Goal: Information Seeking & Learning: Learn about a topic

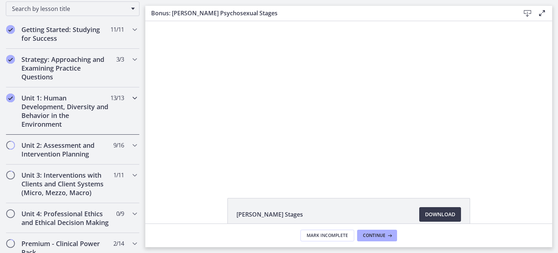
click at [130, 99] on icon "Chapters" at bounding box center [134, 97] width 9 height 9
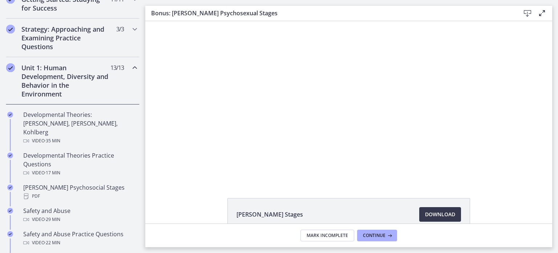
scroll to position [150, 0]
click at [130, 69] on icon "Chapters" at bounding box center [134, 67] width 9 height 9
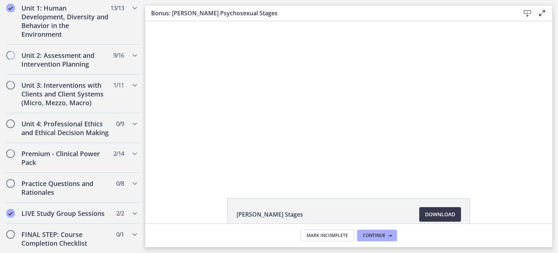
scroll to position [210, 0]
click at [73, 51] on h2 "Unit 2: Assessment and Intervention Planning" at bounding box center [65, 59] width 89 height 17
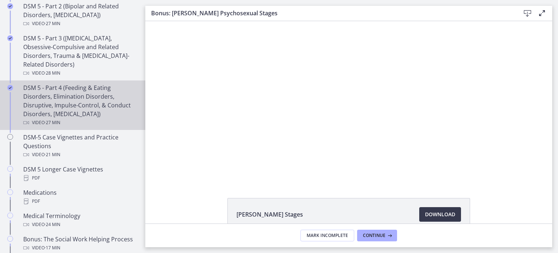
click at [87, 92] on div "DSM 5 - Part 4 (Feeding & Eating Disorders, Elimination Disorders, Disruptive, …" at bounding box center [79, 105] width 113 height 44
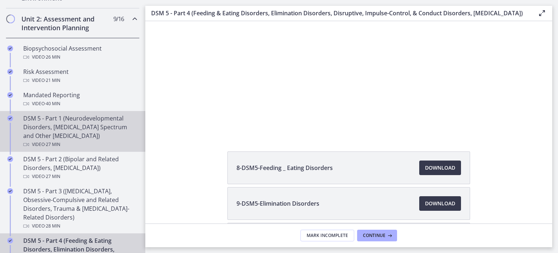
scroll to position [245, 0]
click at [64, 132] on div "DSM 5 - Part 1 (Neurodevelopmental Disorders, [MEDICAL_DATA] Spectrum and Other…" at bounding box center [79, 131] width 113 height 35
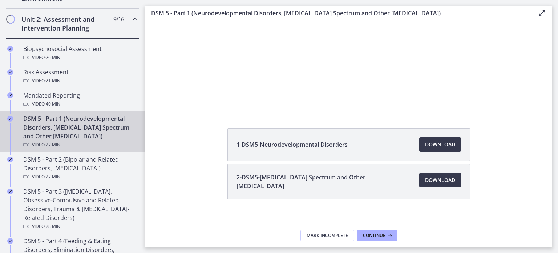
scroll to position [80, 0]
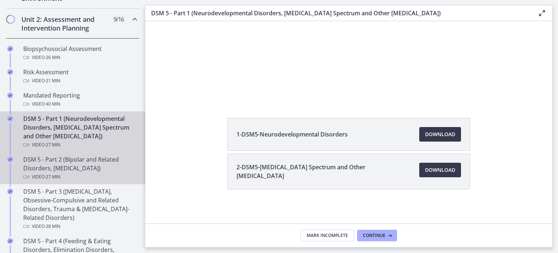
click at [41, 166] on div "DSM 5 - Part 2 (Bipolar and Related Disorders, [MEDICAL_DATA]) Video · 27 min" at bounding box center [79, 168] width 113 height 26
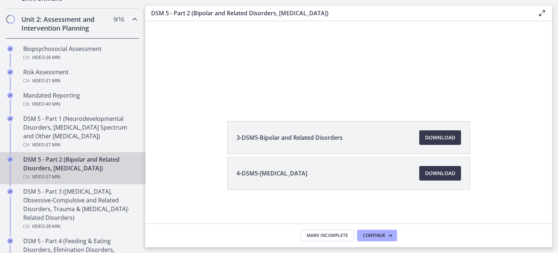
scroll to position [77, 0]
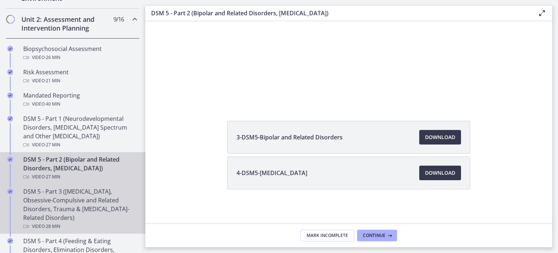
click at [69, 196] on div "DSM 5 - Part 3 ([MEDICAL_DATA], Obsessive-Compulsive and Related Disorders, Tra…" at bounding box center [79, 209] width 113 height 44
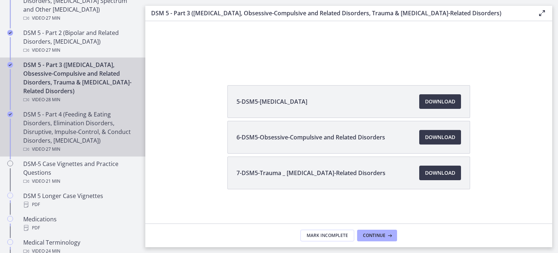
scroll to position [372, 0]
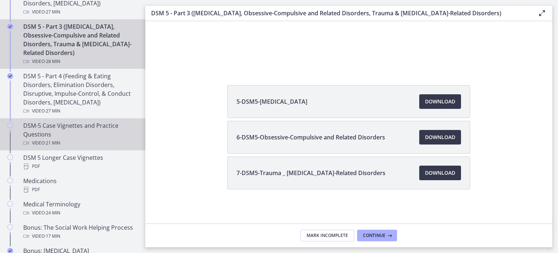
click at [72, 124] on div "DSM-5 Case Vignettes and Practice Questions Video · 21 min" at bounding box center [79, 134] width 113 height 26
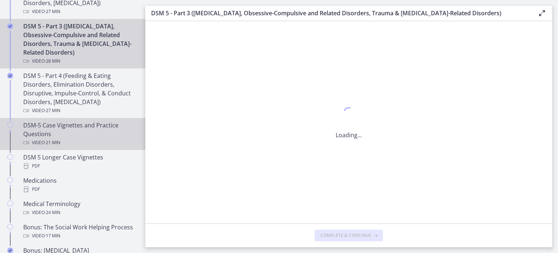
scroll to position [0, 0]
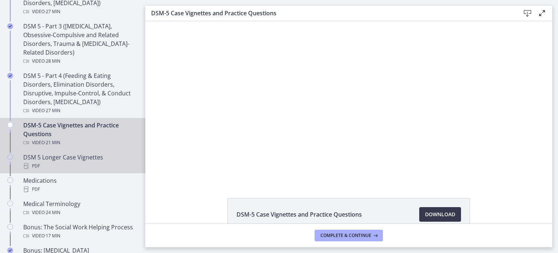
click at [72, 165] on div "PDF" at bounding box center [79, 165] width 113 height 9
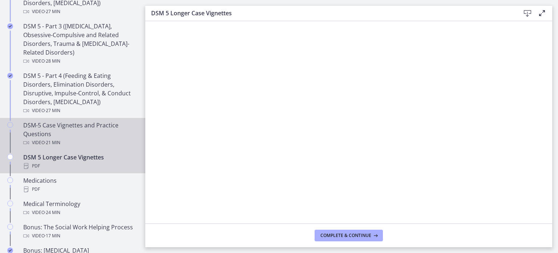
click at [78, 125] on div "DSM-5 Case Vignettes and Practice Questions Video · 21 min" at bounding box center [79, 134] width 113 height 26
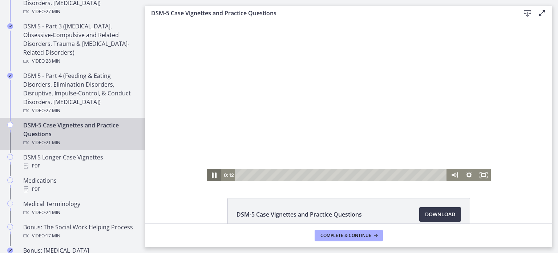
click at [212, 173] on icon "Pause" at bounding box center [213, 175] width 17 height 15
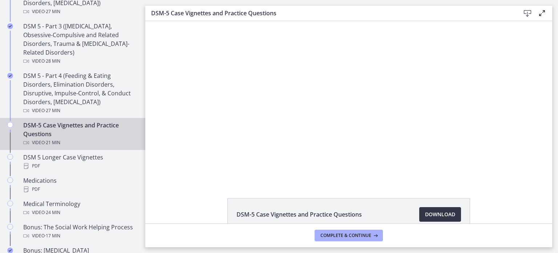
click at [425, 214] on span "Download Opens in a new window" at bounding box center [440, 214] width 30 height 9
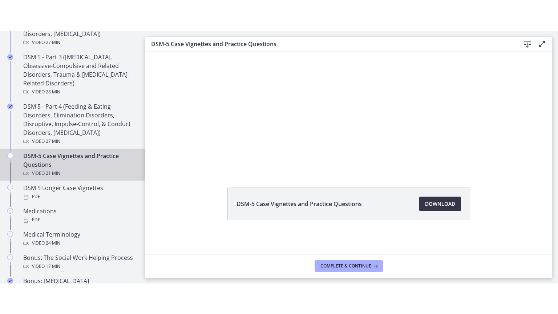
scroll to position [42, 0]
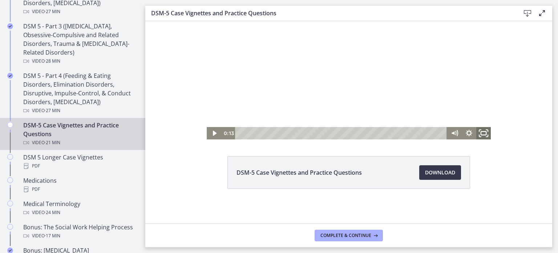
click at [482, 132] on icon "Fullscreen" at bounding box center [483, 133] width 17 height 15
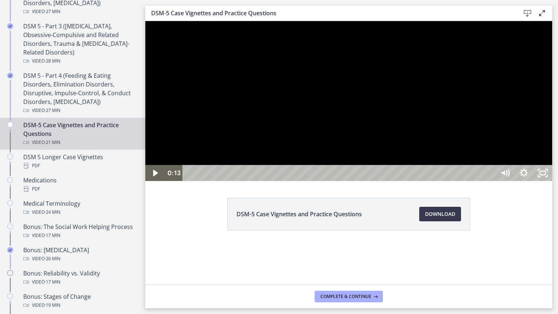
click at [418, 181] on div at bounding box center [348, 101] width 407 height 160
click at [154, 176] on icon "Pause" at bounding box center [155, 173] width 5 height 6
click at [156, 176] on icon "Play Video" at bounding box center [155, 173] width 5 height 7
click at [151, 183] on icon "Pause" at bounding box center [155, 173] width 23 height 19
click at [308, 181] on div at bounding box center [348, 101] width 407 height 160
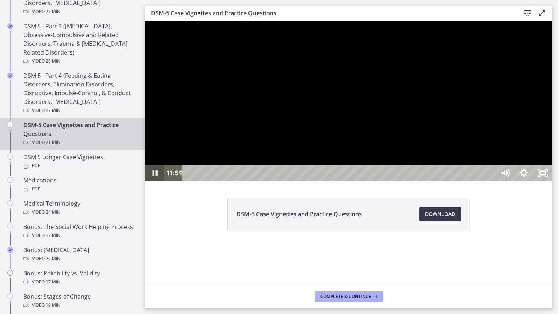
click at [154, 181] on icon "Pause" at bounding box center [154, 173] width 19 height 16
click at [154, 176] on icon "Play Video" at bounding box center [155, 173] width 5 height 7
click at [154, 183] on icon "Pause" at bounding box center [155, 173] width 23 height 19
click at [157, 181] on icon "Play Video" at bounding box center [155, 173] width 19 height 16
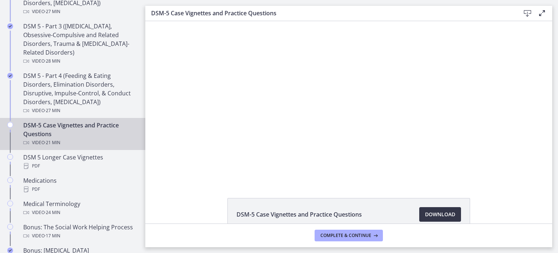
click at [446, 212] on span "Download Opens in a new window" at bounding box center [440, 214] width 30 height 9
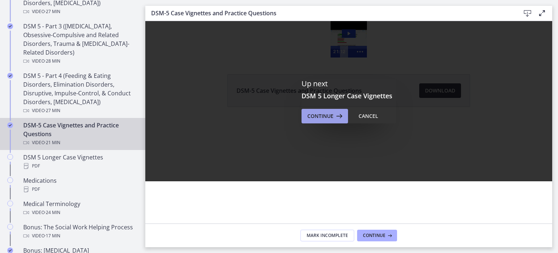
click at [331, 113] on span "Continue" at bounding box center [320, 116] width 26 height 9
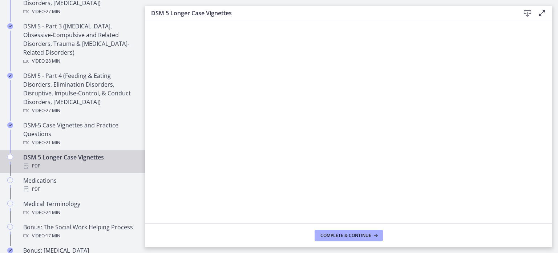
click at [530, 11] on icon at bounding box center [527, 13] width 9 height 9
click at [338, 238] on button "Complete & continue" at bounding box center [349, 235] width 68 height 12
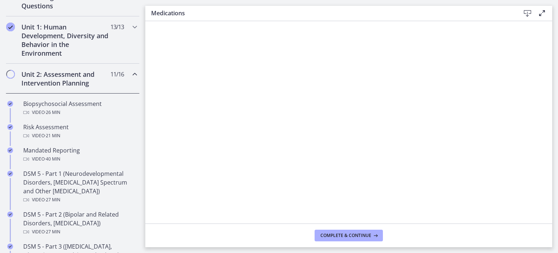
scroll to position [190, 0]
click at [130, 74] on icon "Chapters" at bounding box center [134, 74] width 9 height 9
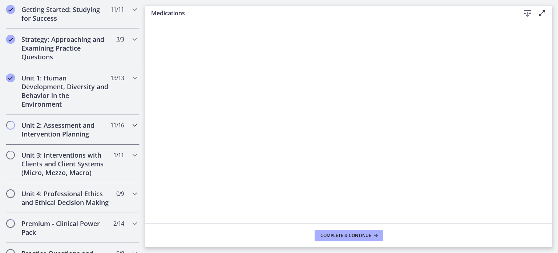
scroll to position [0, 0]
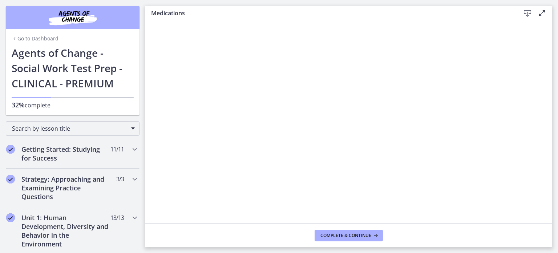
click at [16, 37] on link "Go to Dashboard" at bounding box center [35, 38] width 47 height 7
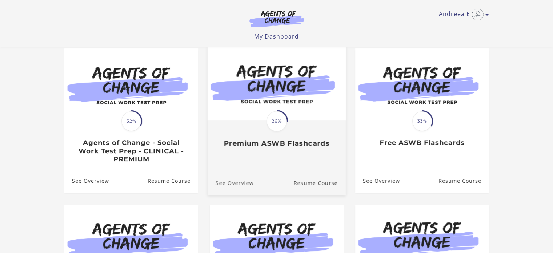
scroll to position [63, 0]
click at [279, 114] on span "26%" at bounding box center [276, 121] width 20 height 20
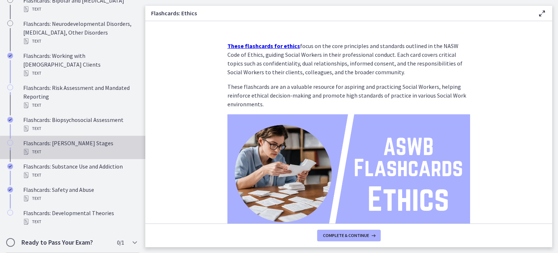
scroll to position [473, 0]
click at [10, 144] on icon "Chapters" at bounding box center [10, 143] width 6 height 6
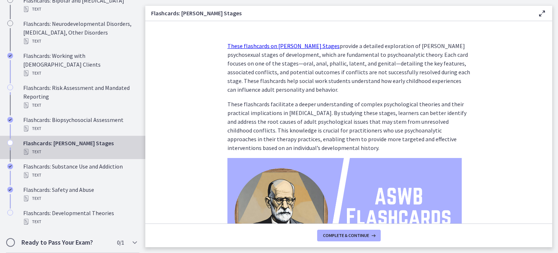
click at [11, 142] on icon "Chapters" at bounding box center [10, 143] width 6 height 6
click at [58, 144] on div "Flashcards: Freud's Stages Text" at bounding box center [79, 146] width 113 height 17
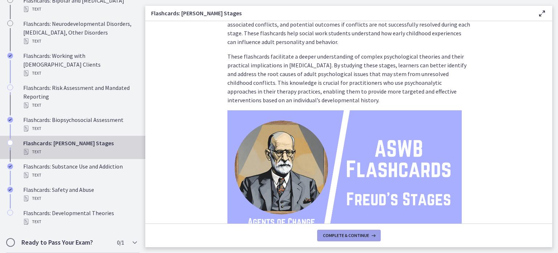
scroll to position [48, 0]
click at [346, 239] on button "Complete & continue" at bounding box center [349, 235] width 64 height 12
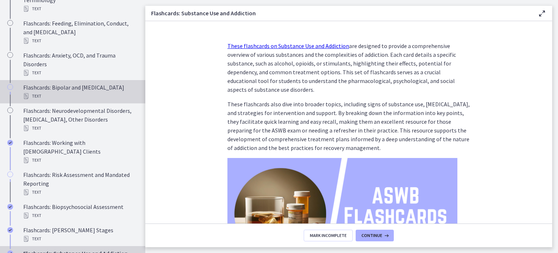
scroll to position [378, 0]
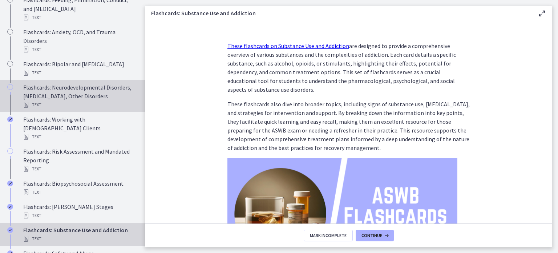
click at [89, 109] on div "Flashcards: Neurodevelopmental Disorders, Schizophrenia, Other Disorders Text" at bounding box center [79, 96] width 113 height 26
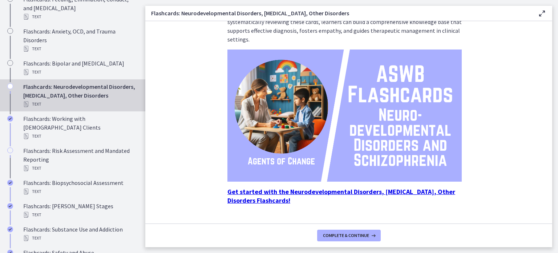
scroll to position [134, 0]
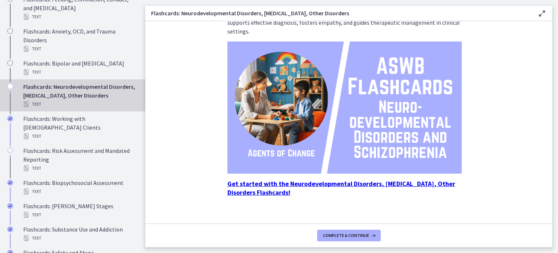
click at [348, 179] on strong "Get started with the Neurodevelopmental Disorders, Schizophrenia, Other Disorde…" at bounding box center [342, 187] width 228 height 17
